Goal: Task Accomplishment & Management: Use online tool/utility

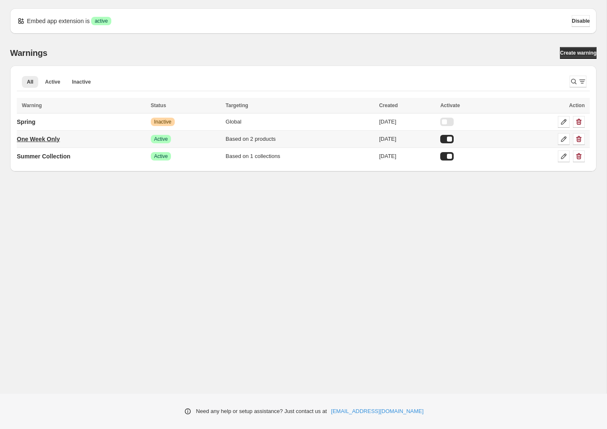
click at [35, 138] on p "One Week Only" at bounding box center [38, 139] width 43 height 8
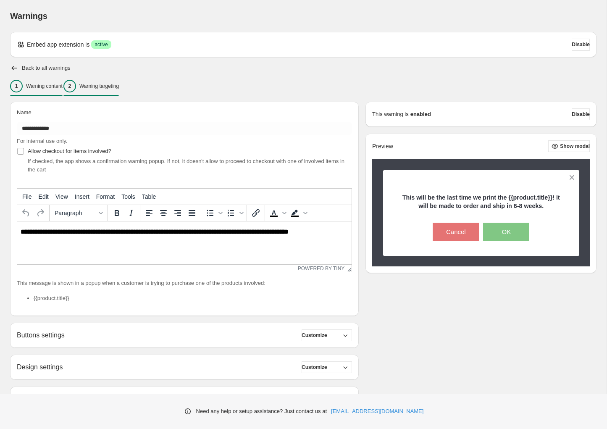
click at [111, 82] on div "2 Warning targeting" at bounding box center [90, 86] width 55 height 13
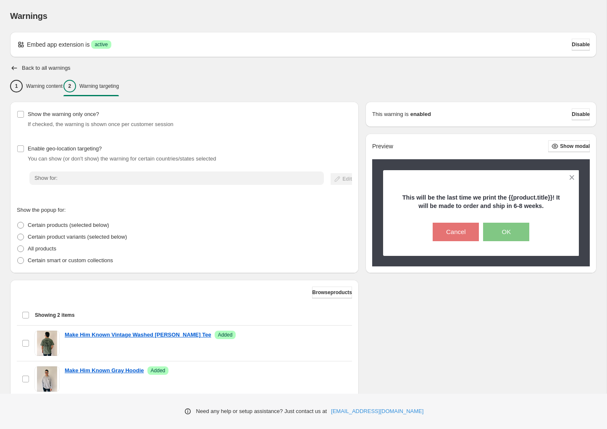
scroll to position [61, 0]
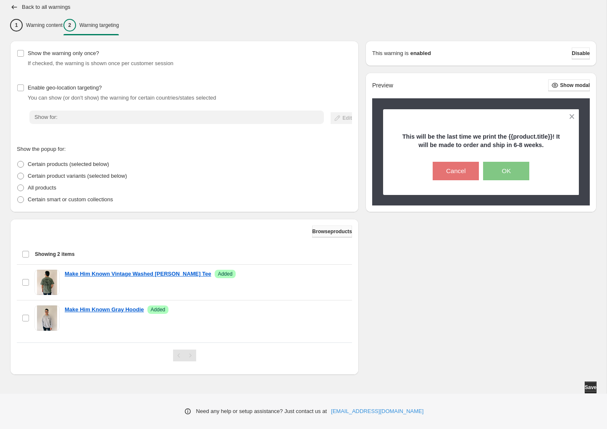
click at [324, 234] on span "Browse products" at bounding box center [332, 231] width 40 height 7
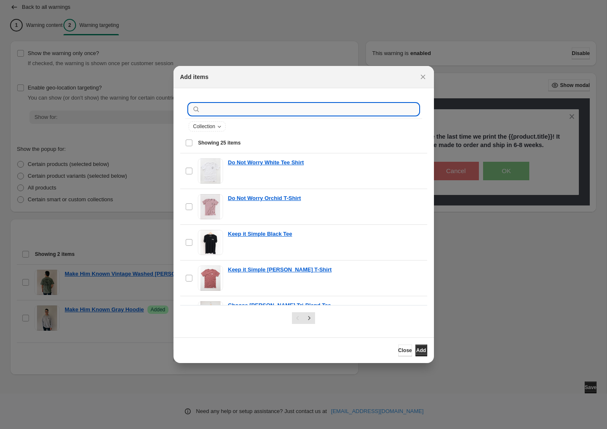
click at [277, 106] on input ":r1b:" at bounding box center [310, 109] width 217 height 12
type input "**********"
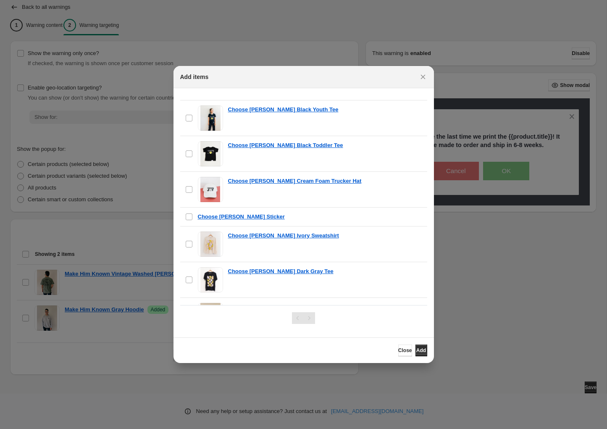
scroll to position [402, 0]
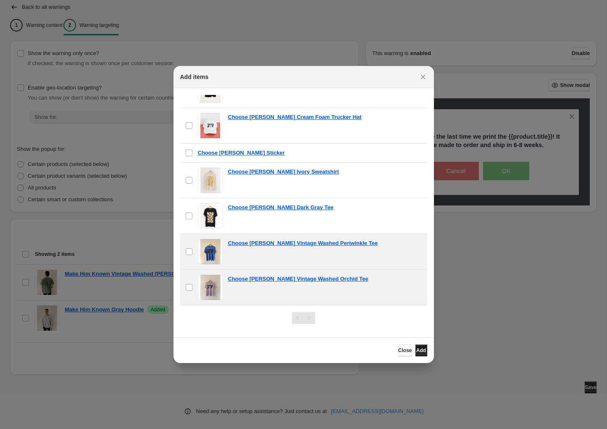
click at [416, 350] on span "Add" at bounding box center [421, 350] width 10 height 7
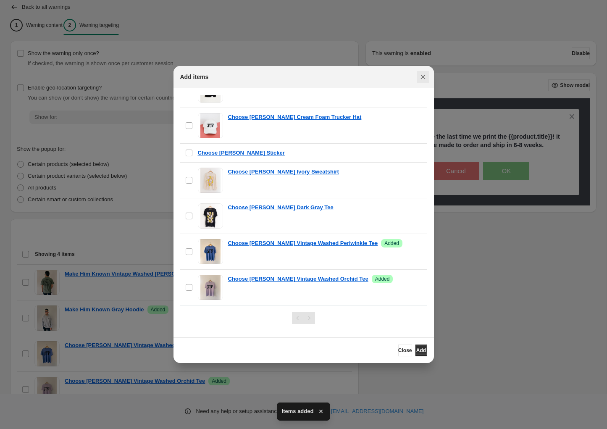
click at [421, 74] on icon "Close" at bounding box center [423, 77] width 8 height 8
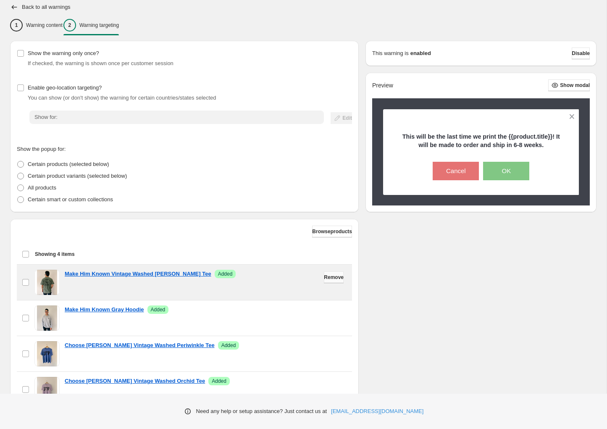
click at [326, 279] on span "Remove" at bounding box center [334, 277] width 20 height 7
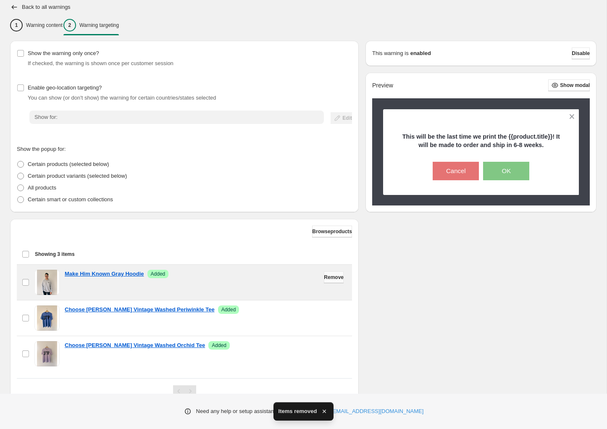
click at [329, 279] on span "Remove" at bounding box center [334, 277] width 20 height 7
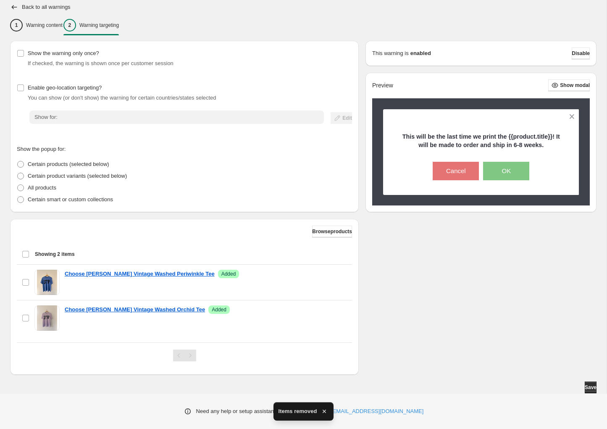
scroll to position [61, 0]
click at [588, 385] on span "Save" at bounding box center [590, 387] width 12 height 7
click at [592, 387] on button "Save" at bounding box center [590, 387] width 12 height 12
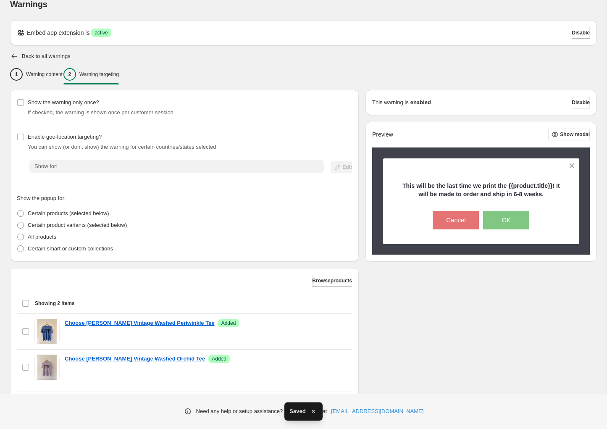
scroll to position [0, 0]
